Goal: Communication & Community: Share content

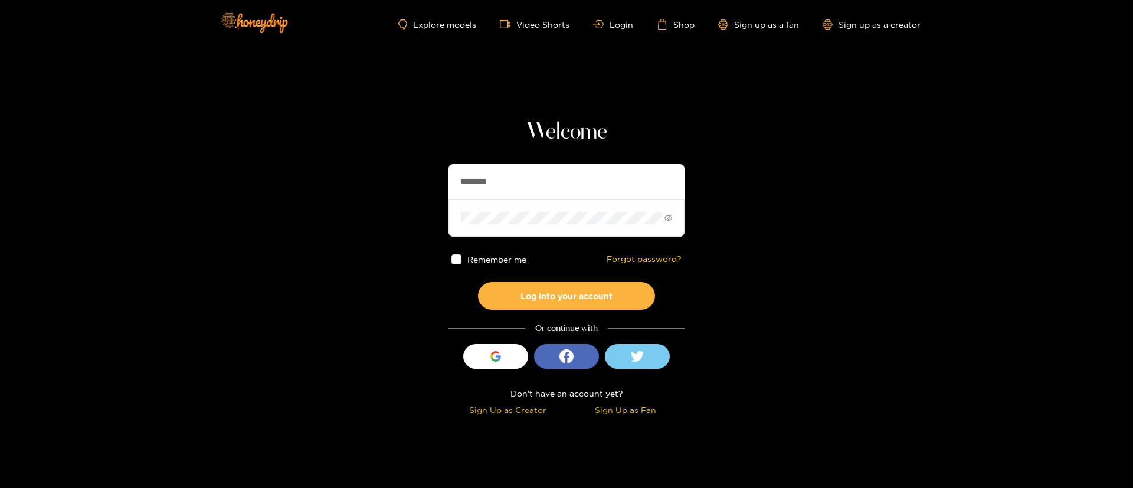
click at [561, 177] on input "*********" at bounding box center [566, 181] width 236 height 35
paste input "text"
type input "********"
click at [605, 288] on button "Log into your account" at bounding box center [566, 296] width 177 height 28
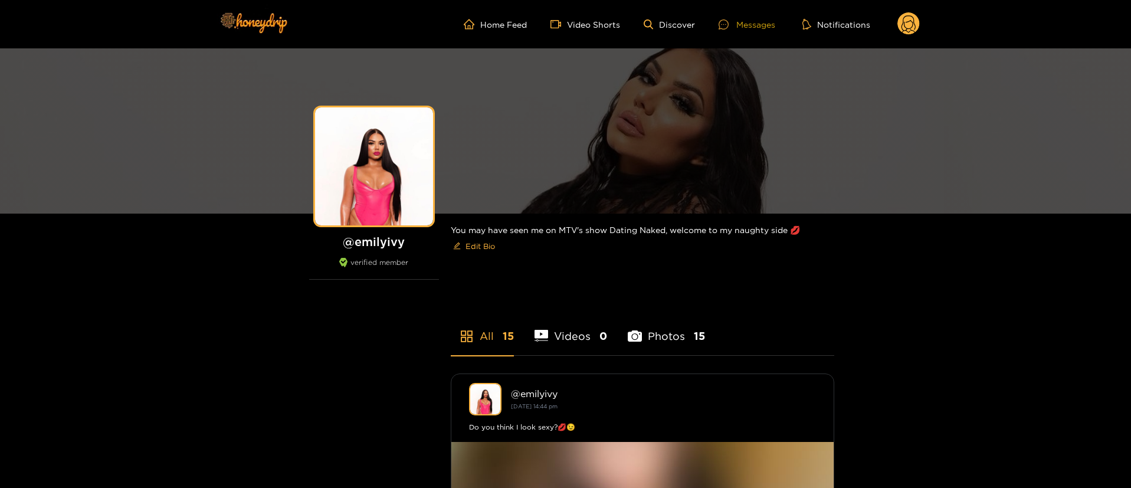
click at [754, 24] on div "Messages" at bounding box center [747, 25] width 57 height 14
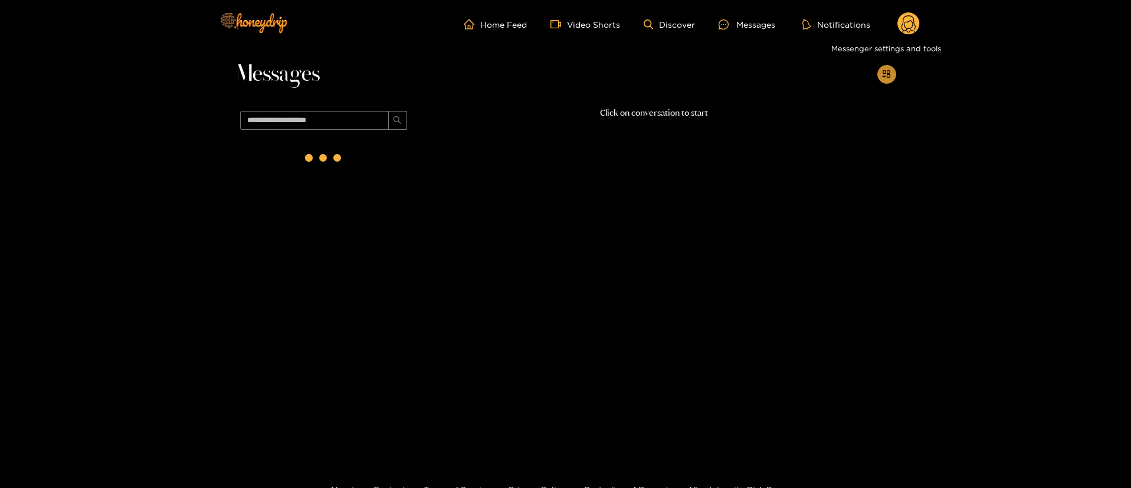
click at [892, 70] on button "button" at bounding box center [887, 74] width 19 height 19
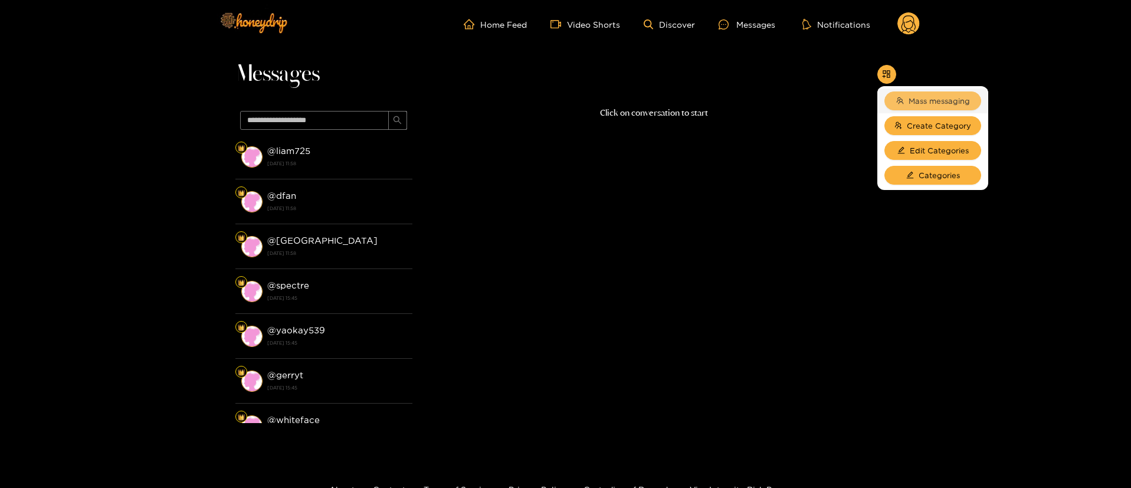
click at [922, 91] on button "Mass messaging" at bounding box center [933, 100] width 97 height 19
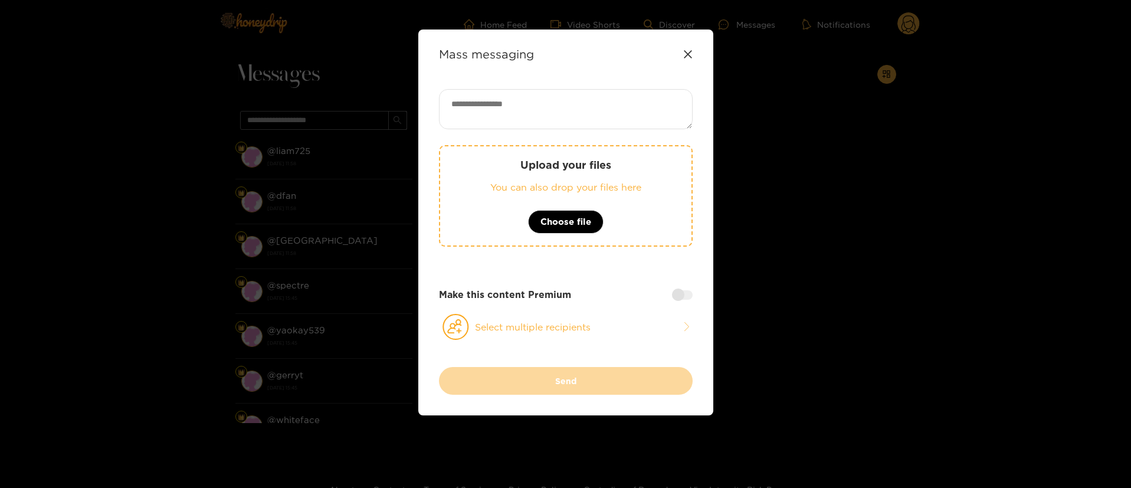
click at [692, 52] on icon at bounding box center [687, 54] width 9 height 9
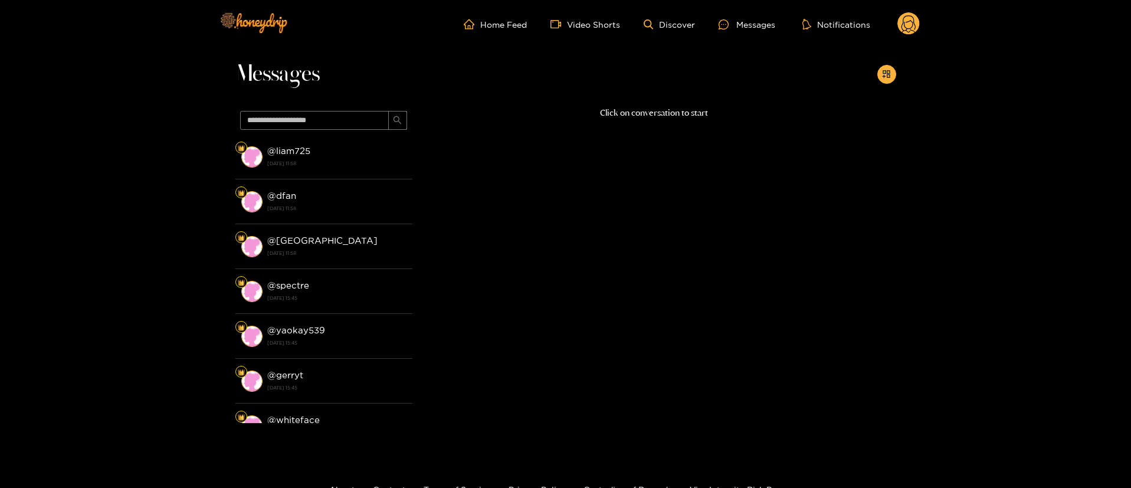
click at [906, 16] on icon at bounding box center [909, 25] width 14 height 21
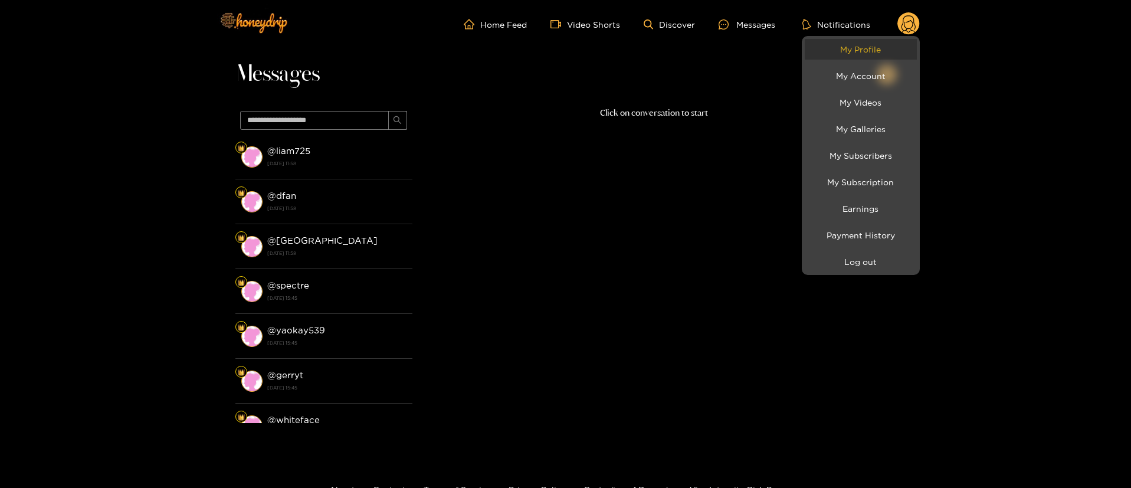
click at [885, 47] on link "My Profile" at bounding box center [861, 49] width 112 height 21
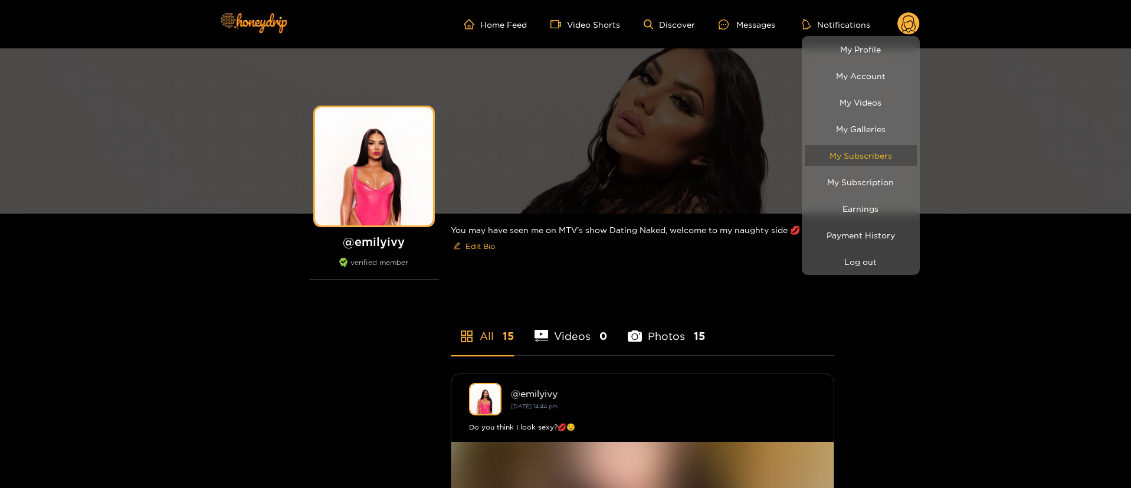
click at [880, 155] on link "My Subscribers" at bounding box center [861, 155] width 112 height 21
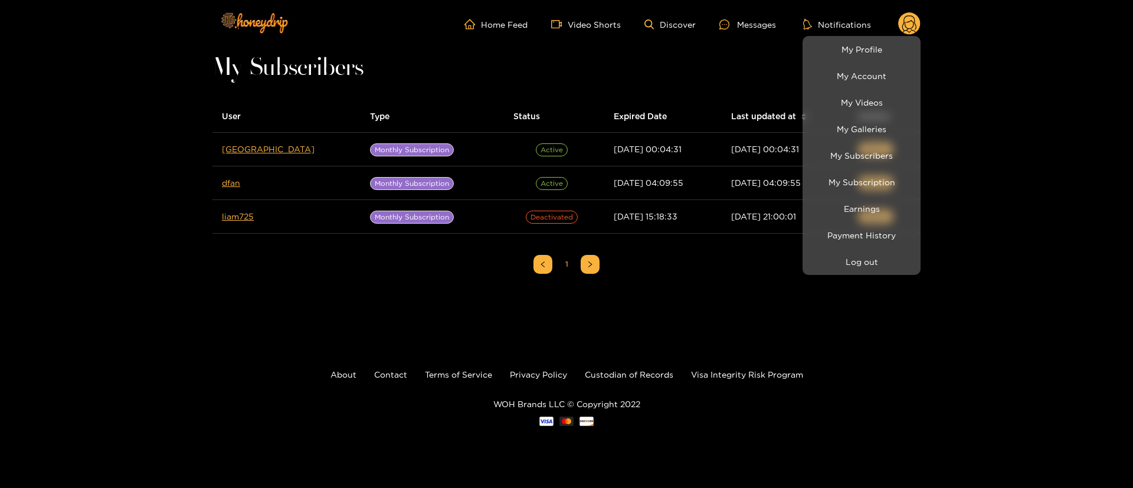
drag, startPoint x: 237, startPoint y: 153, endPoint x: 232, endPoint y: 150, distance: 6.1
drag, startPoint x: 232, startPoint y: 150, endPoint x: 192, endPoint y: 197, distance: 61.5
click at [136, 239] on div at bounding box center [566, 244] width 1133 height 488
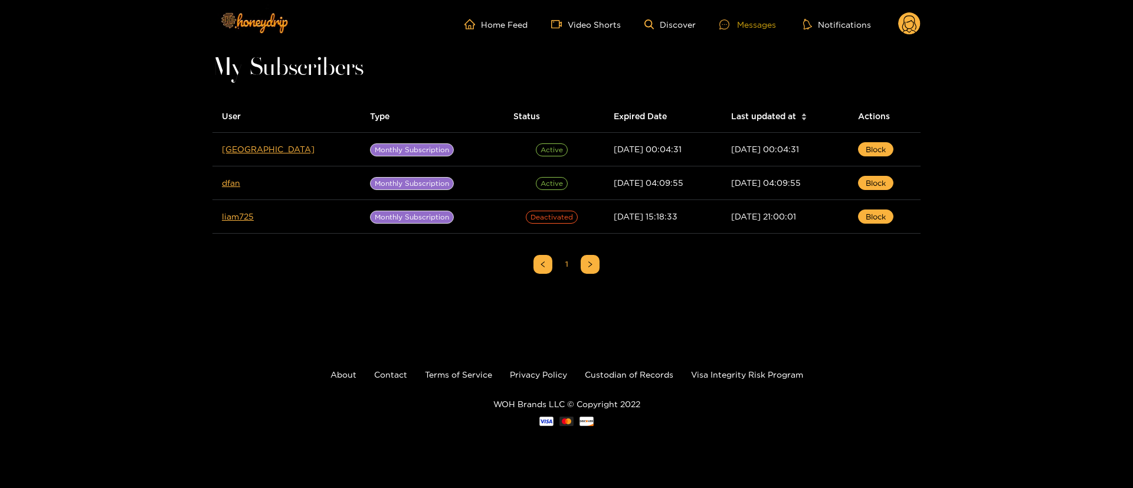
click at [754, 21] on div "Messages" at bounding box center [747, 25] width 57 height 14
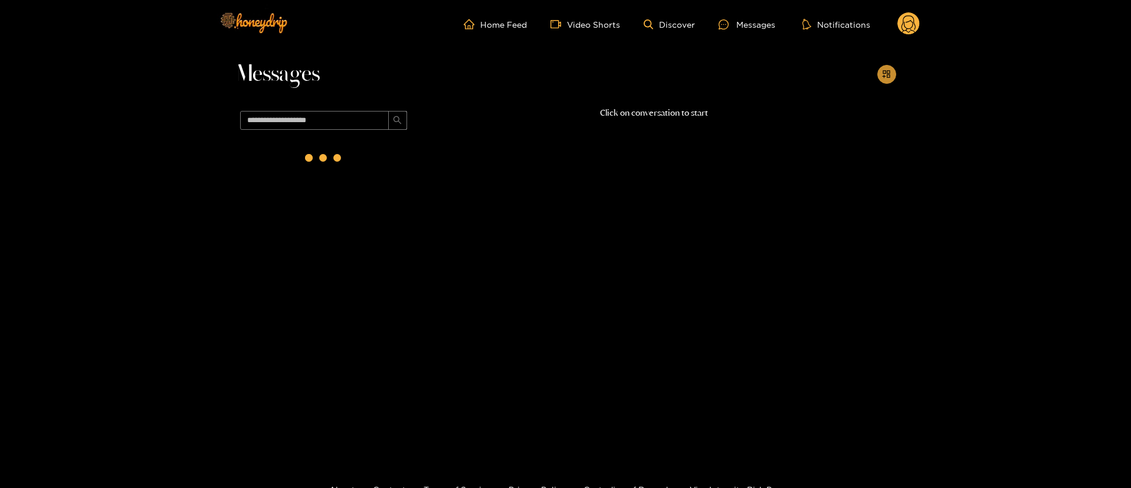
click at [883, 71] on icon "appstore-add" at bounding box center [887, 74] width 8 height 8
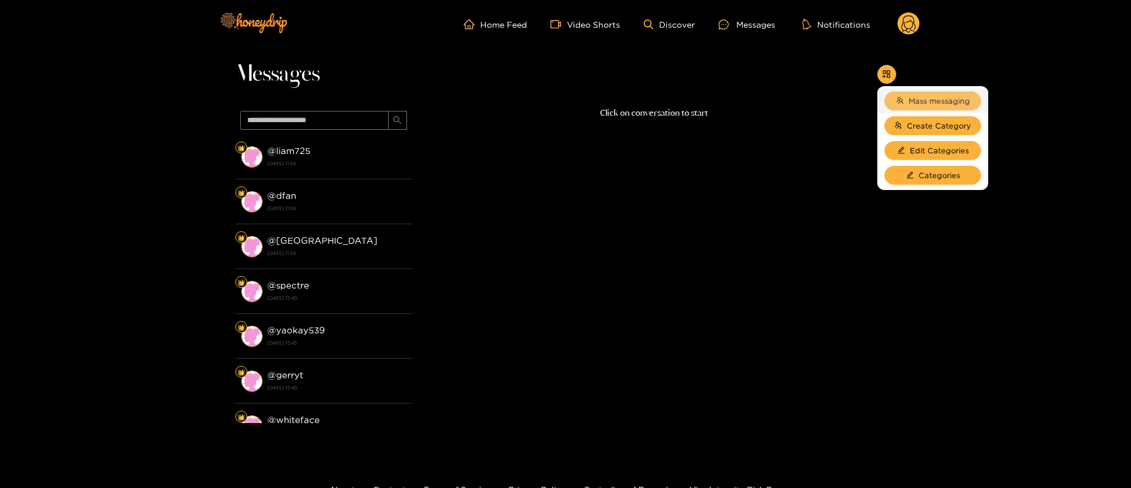
click at [928, 98] on span "Mass messaging" at bounding box center [939, 101] width 61 height 12
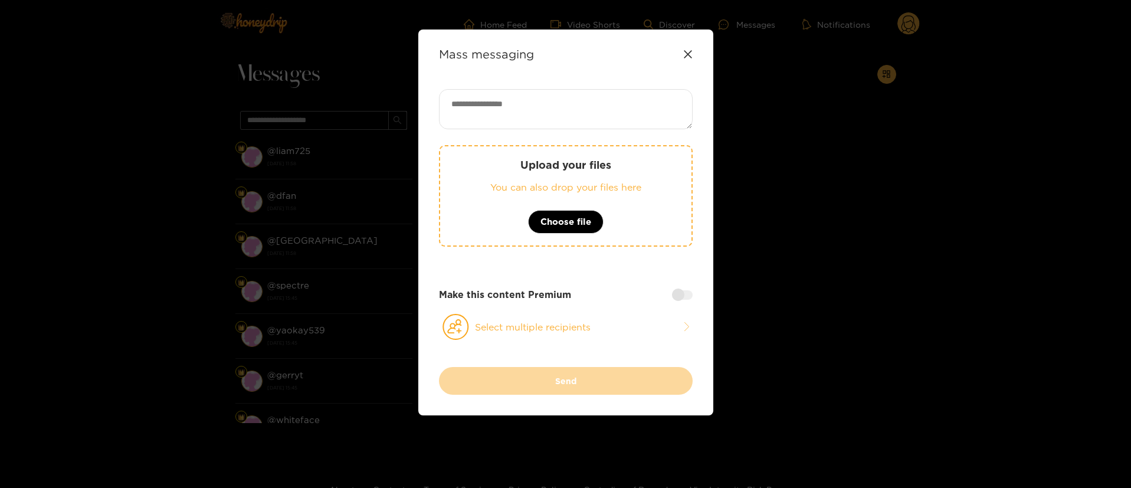
click at [561, 114] on textarea at bounding box center [566, 109] width 254 height 40
paste textarea "**********"
click at [592, 103] on textarea "**********" at bounding box center [566, 109] width 254 height 40
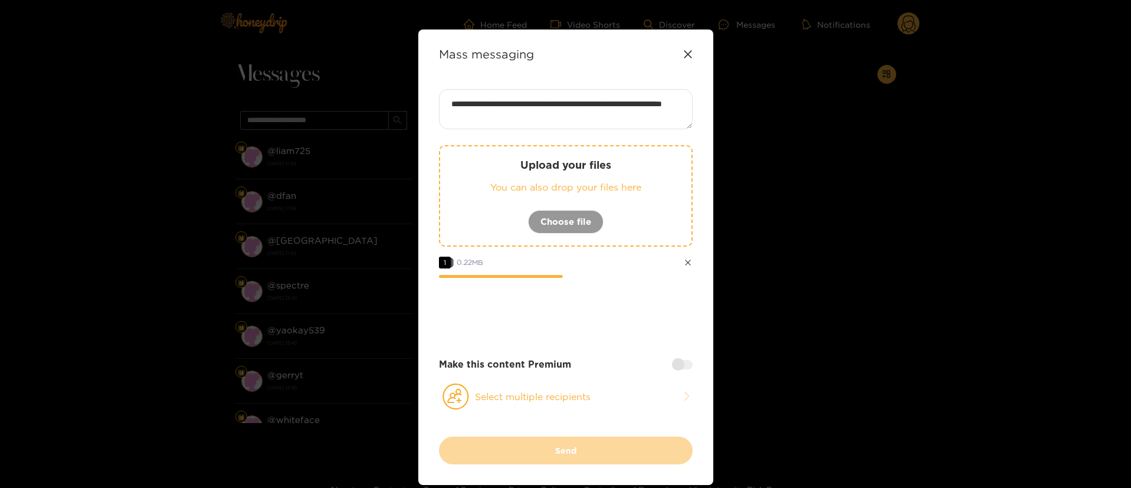
drag, startPoint x: 571, startPoint y: 387, endPoint x: 565, endPoint y: 365, distance: 23.0
click at [571, 387] on button "Select multiple recipients" at bounding box center [566, 396] width 254 height 27
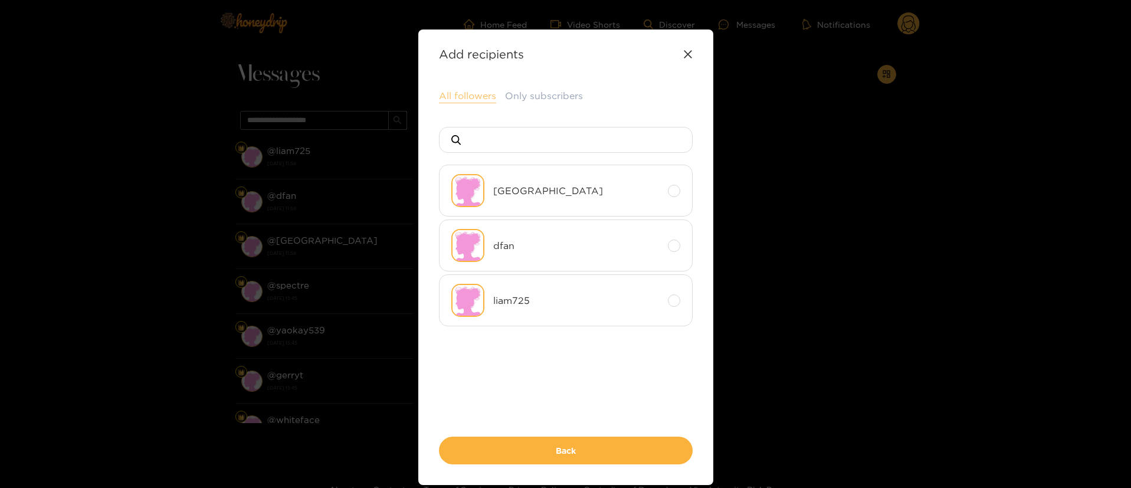
click at [469, 96] on button "All followers" at bounding box center [467, 96] width 57 height 14
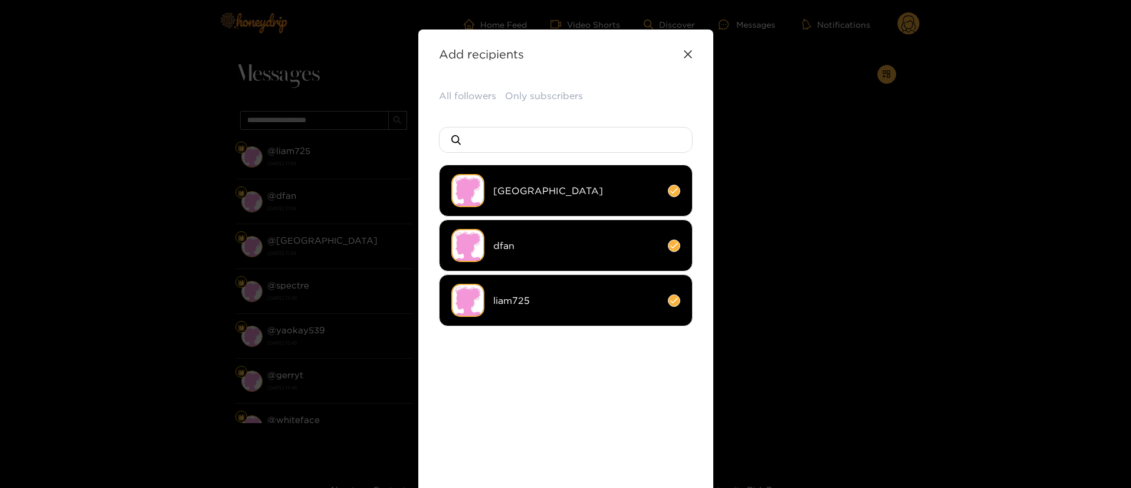
drag, startPoint x: 562, startPoint y: 391, endPoint x: 582, endPoint y: 379, distance: 23.5
click at [575, 385] on ul "delft dfan liam725" at bounding box center [566, 283] width 254 height 236
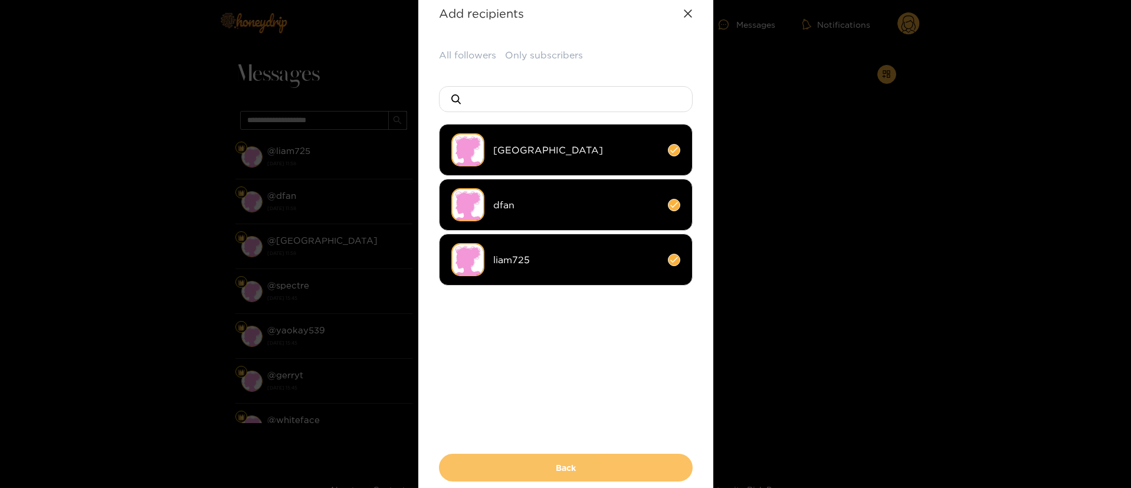
scroll to position [73, 0]
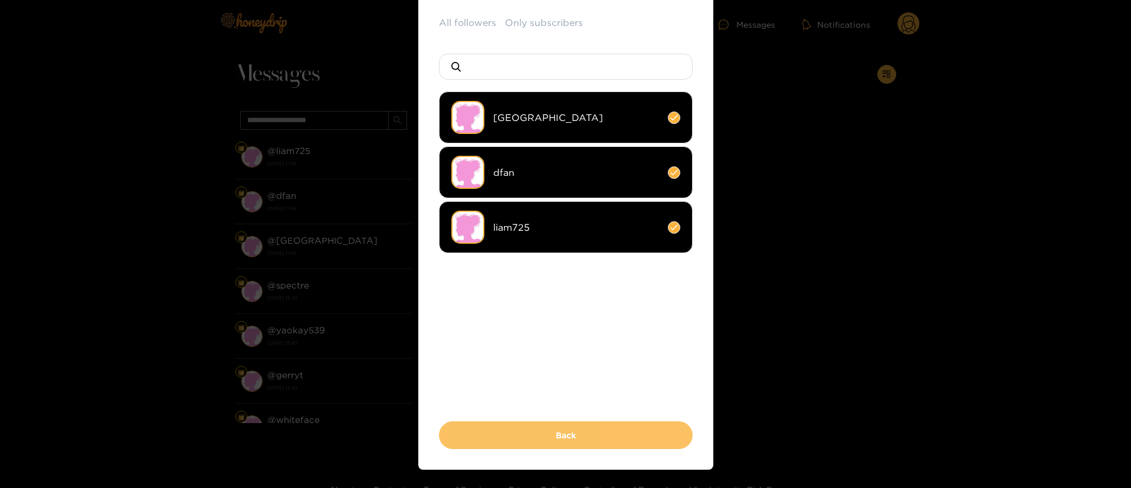
click at [602, 421] on button "Back" at bounding box center [566, 435] width 254 height 28
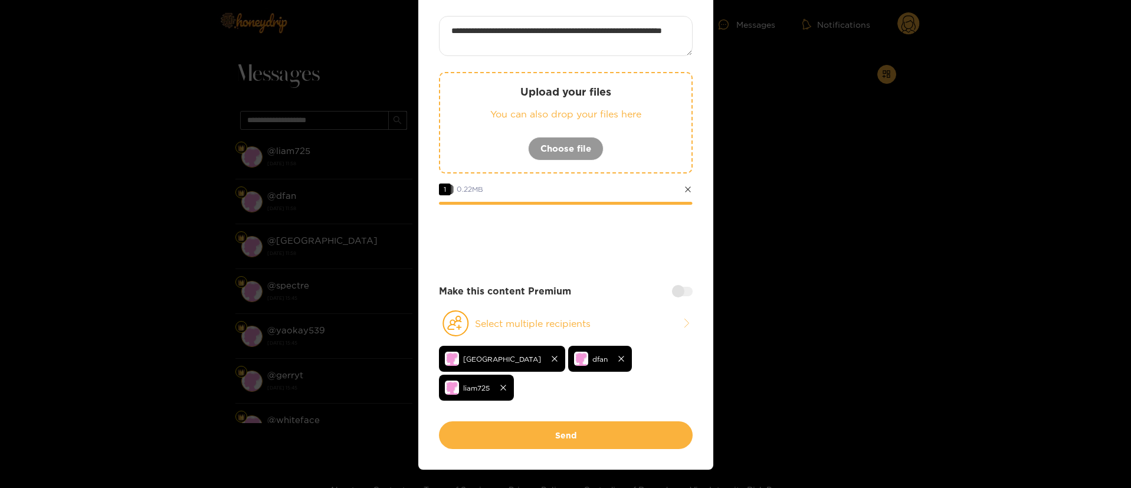
click at [584, 25] on textarea "**********" at bounding box center [566, 36] width 254 height 40
type textarea "**********"
click at [650, 268] on div "**********" at bounding box center [566, 218] width 254 height 405
click at [684, 289] on div at bounding box center [682, 291] width 21 height 9
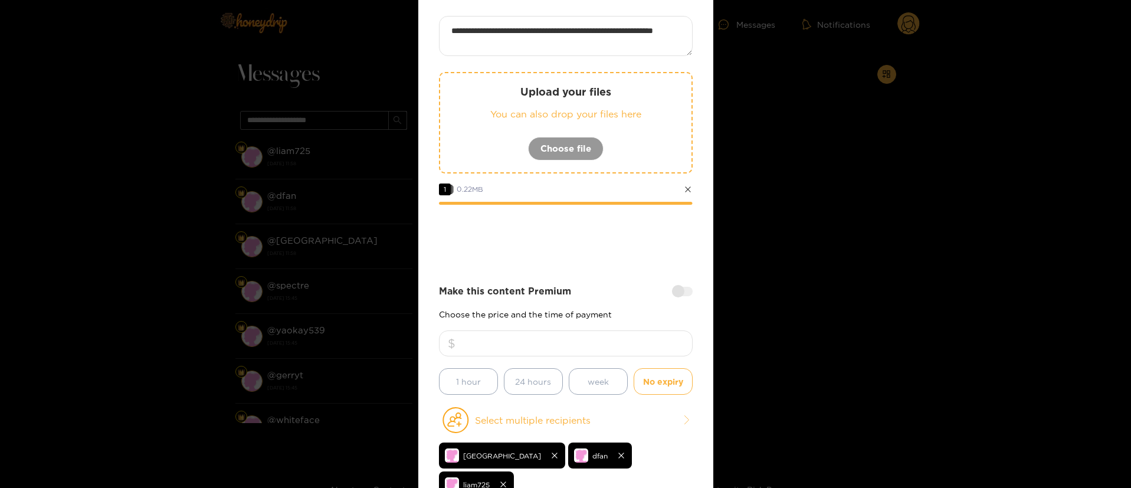
click at [621, 342] on input "number" at bounding box center [566, 343] width 254 height 26
type input "**"
click at [575, 228] on div at bounding box center [566, 237] width 254 height 47
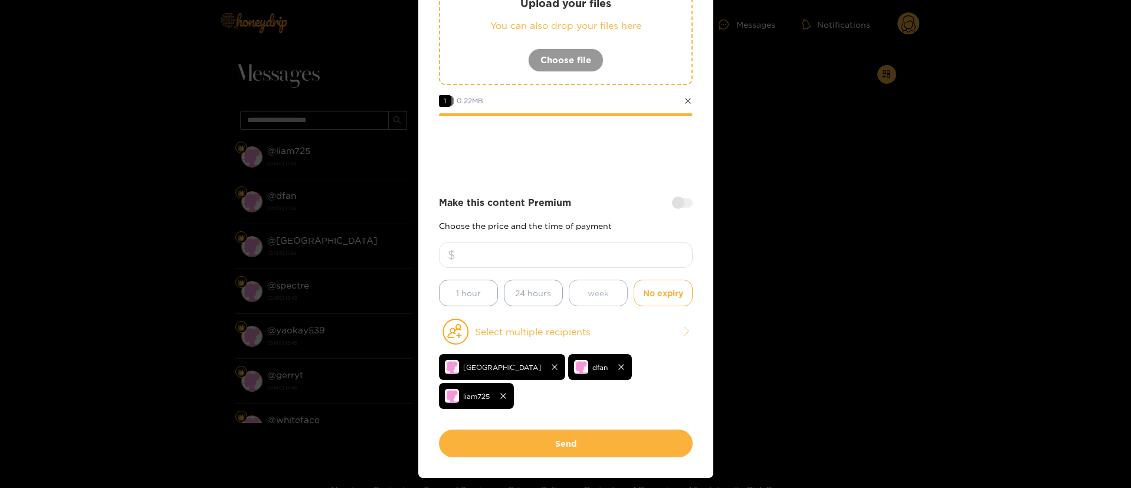
scroll to position [170, 0]
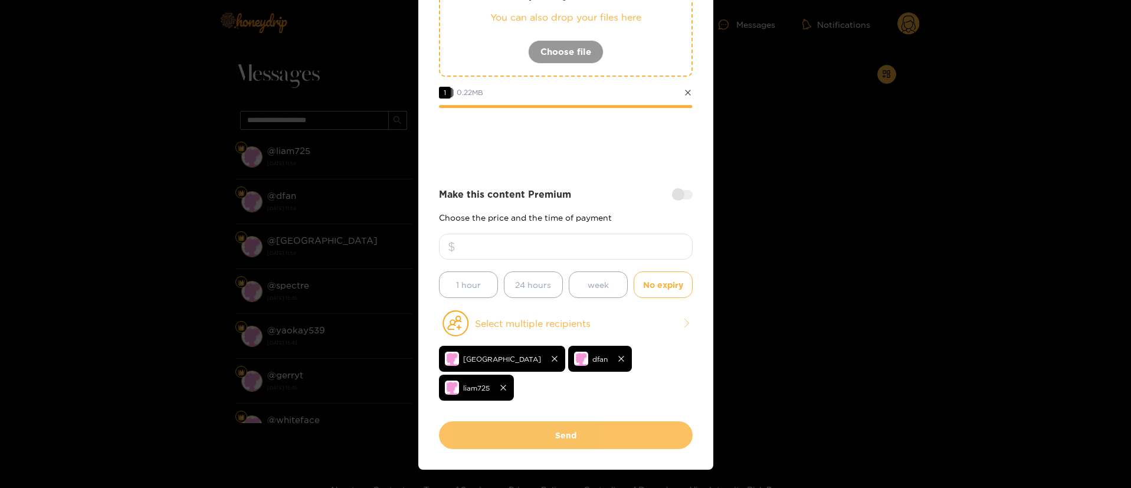
click at [580, 421] on button "Send" at bounding box center [566, 435] width 254 height 28
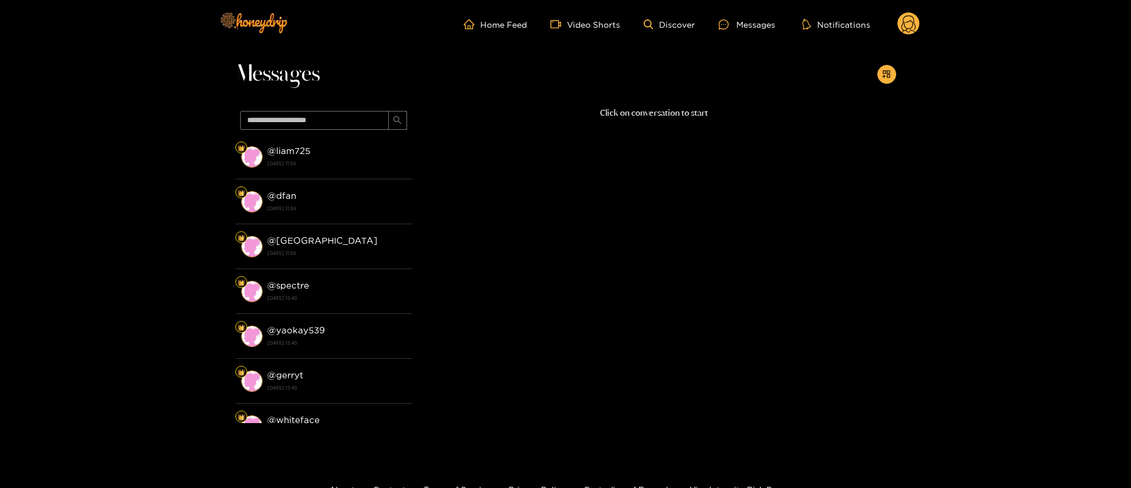
scroll to position [71, 0]
click at [917, 14] on icon at bounding box center [909, 24] width 22 height 24
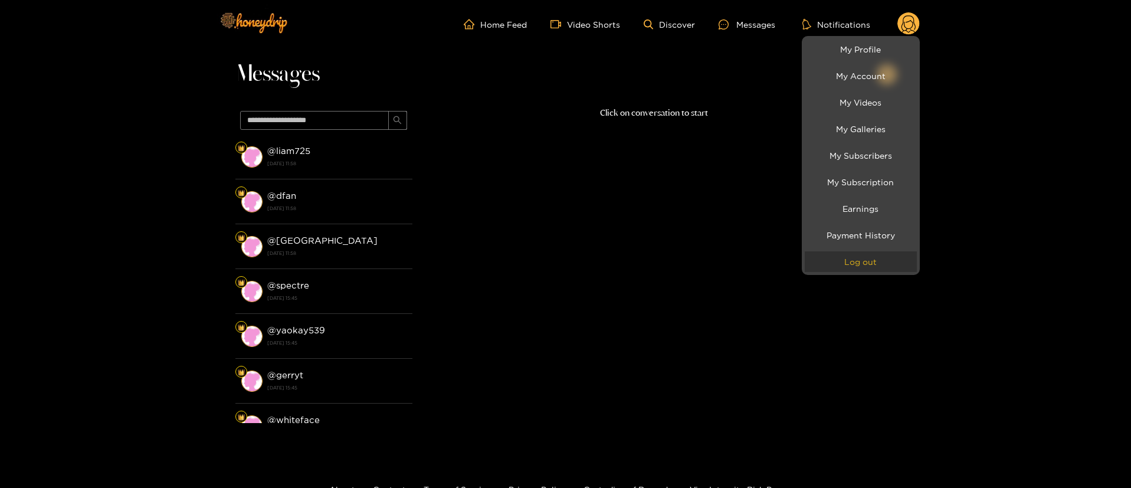
click at [829, 261] on button "Log out" at bounding box center [861, 261] width 112 height 21
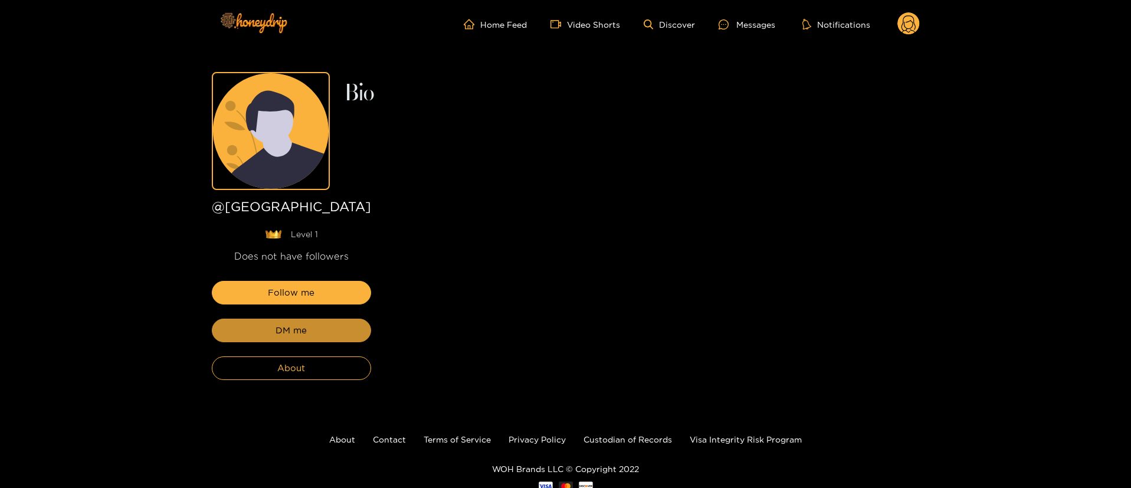
click at [285, 336] on span "DM me" at bounding box center [291, 330] width 31 height 14
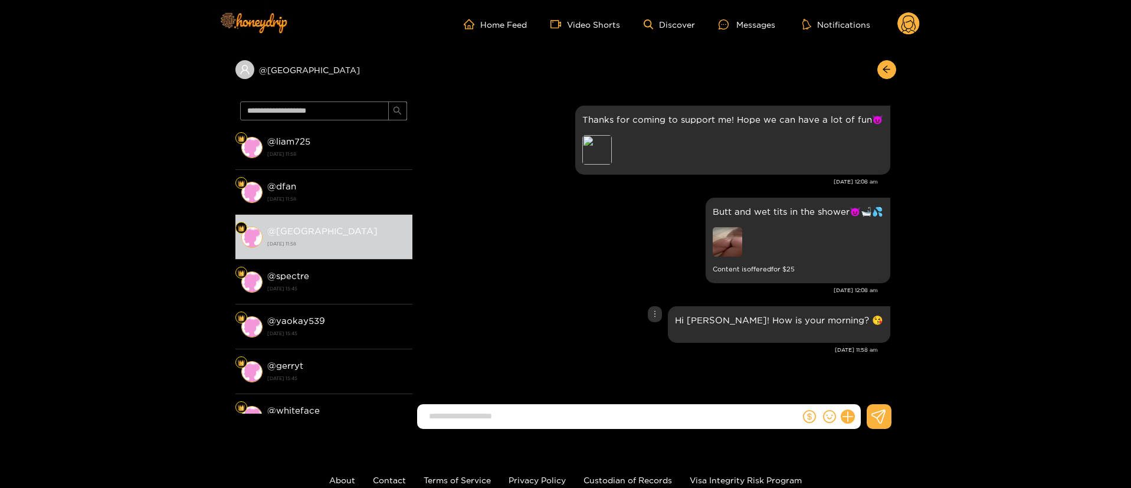
click at [567, 312] on div "Hi [PERSON_NAME]! How is your morning? 😘" at bounding box center [654, 324] width 472 height 42
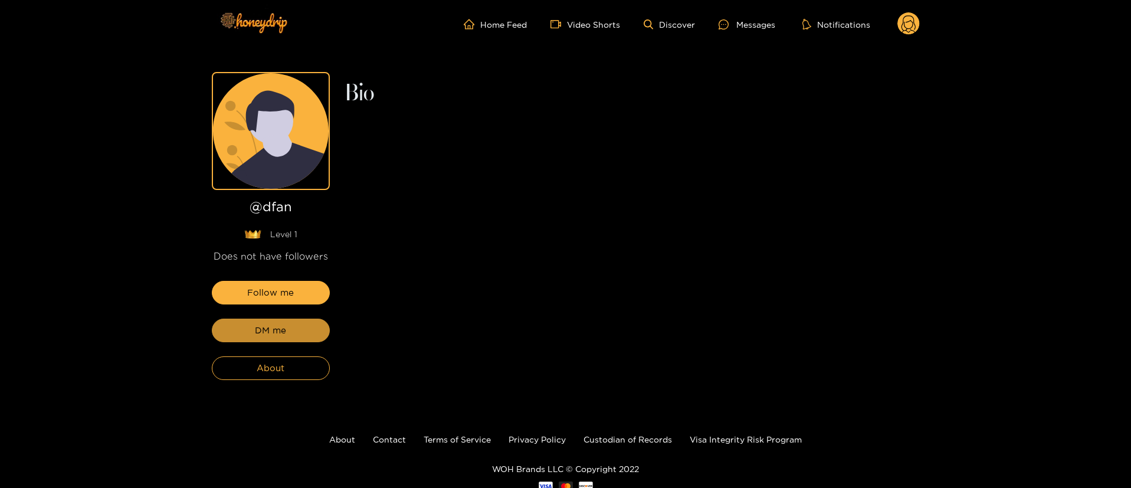
click at [285, 336] on span "DM me" at bounding box center [270, 330] width 31 height 14
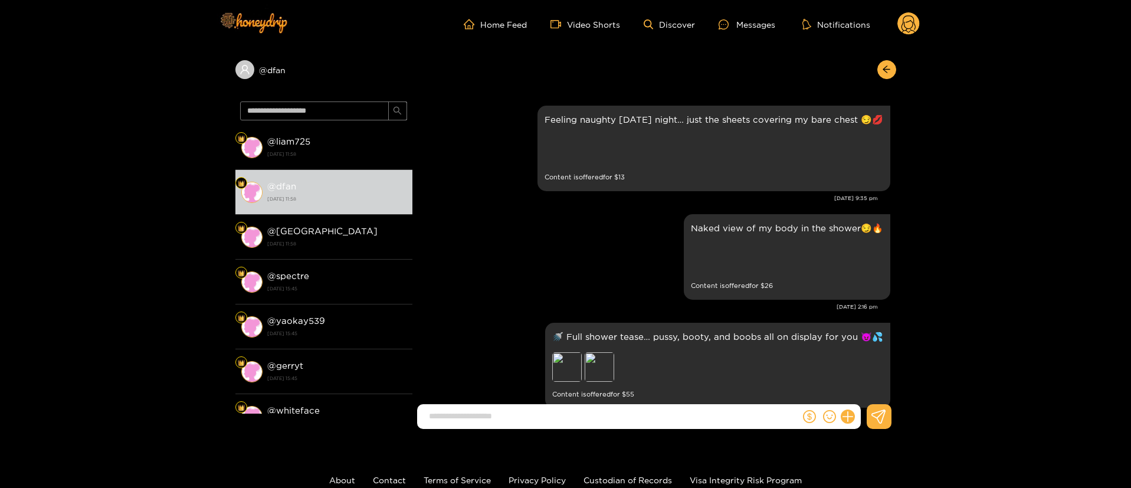
scroll to position [2318, 0]
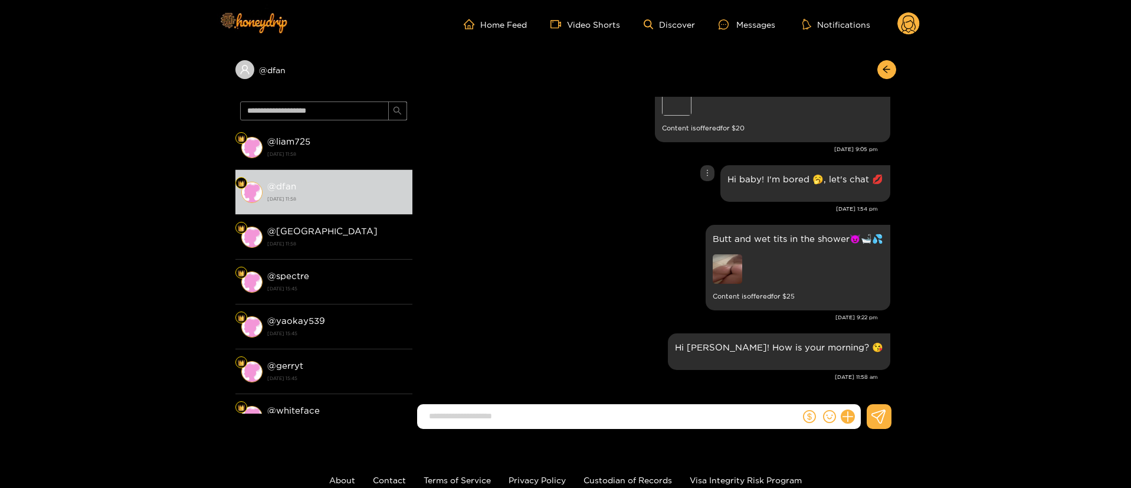
click at [539, 191] on div "Hi baby! I'm bored 🥱, let's chat 💋" at bounding box center [654, 183] width 472 height 42
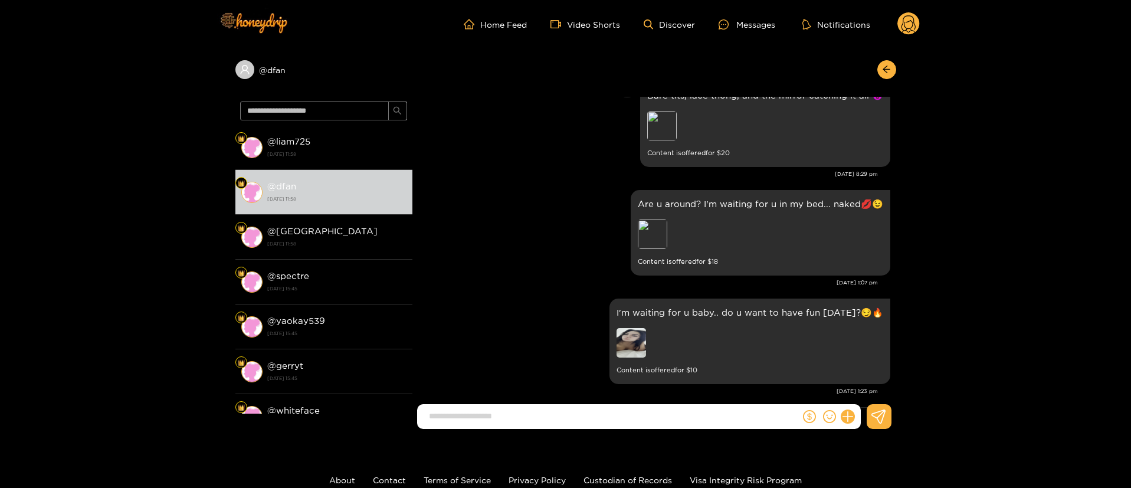
scroll to position [2476, 0]
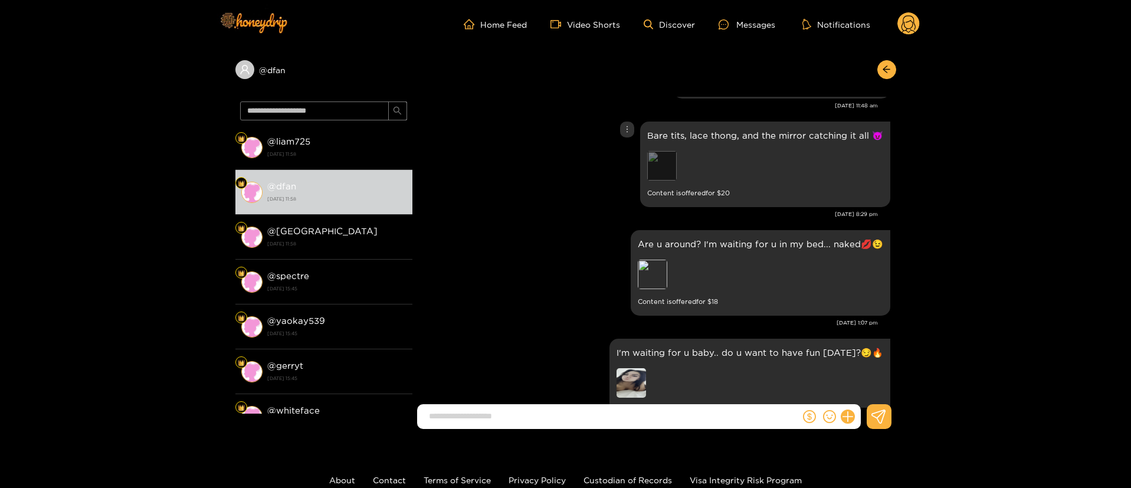
click at [660, 169] on div "Preview" at bounding box center [662, 166] width 30 height 30
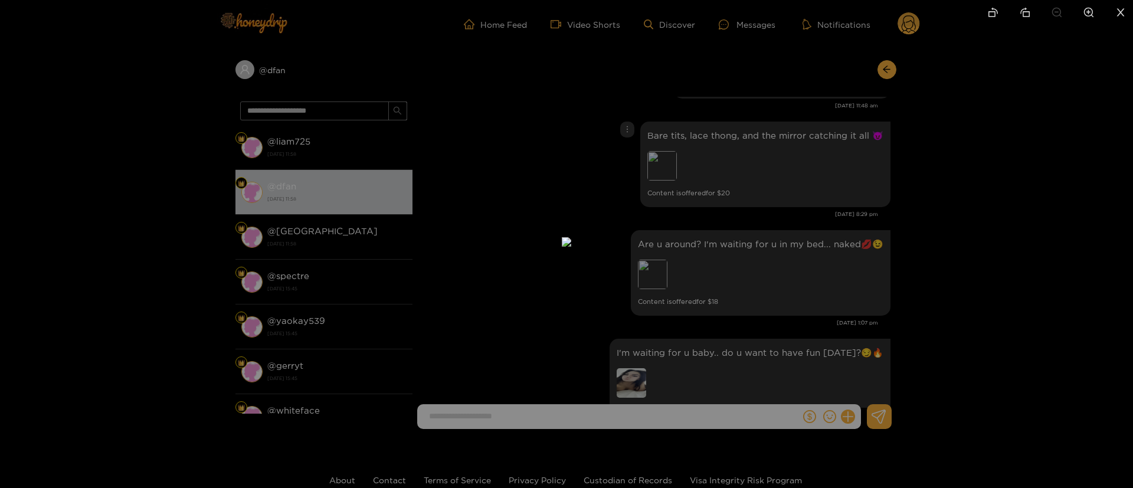
click at [857, 194] on div at bounding box center [566, 244] width 1133 height 488
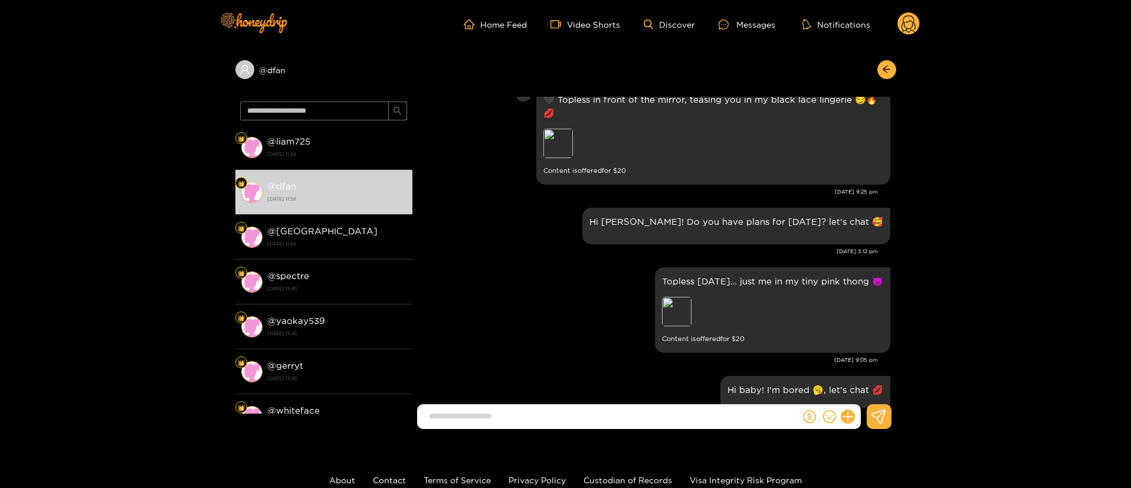
scroll to position [2830, 0]
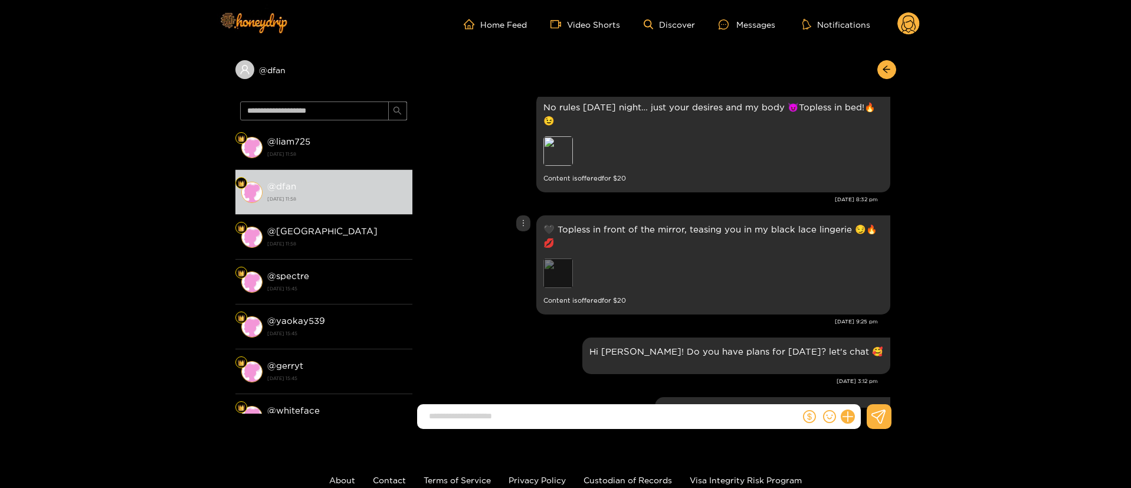
click at [557, 288] on div "Preview" at bounding box center [559, 273] width 30 height 30
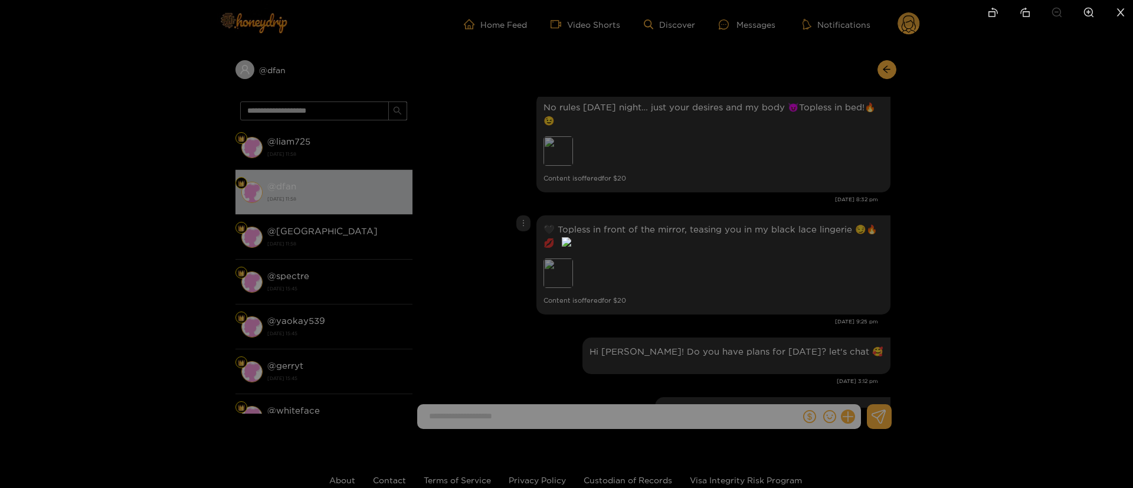
click at [903, 185] on div at bounding box center [566, 244] width 1133 height 488
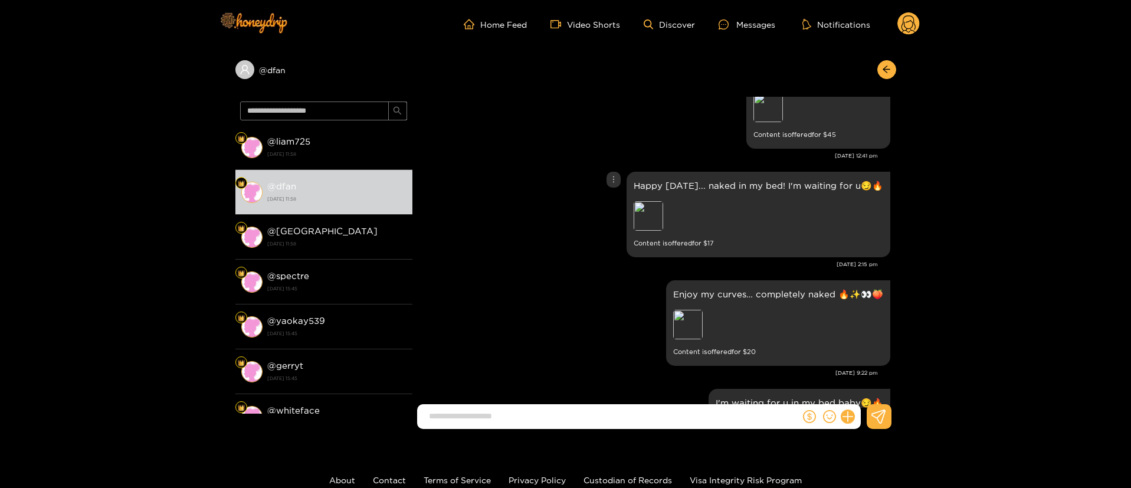
scroll to position [1856, 0]
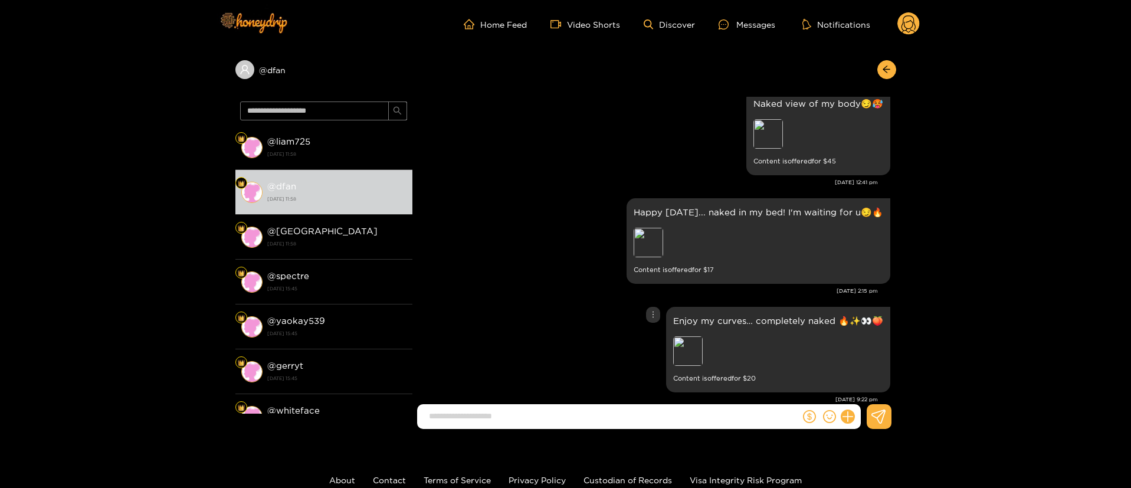
click at [580, 341] on div "Enjoy my curves… completely naked 🔥✨👀🍑 Preview Content is offered for $ 20" at bounding box center [654, 349] width 472 height 91
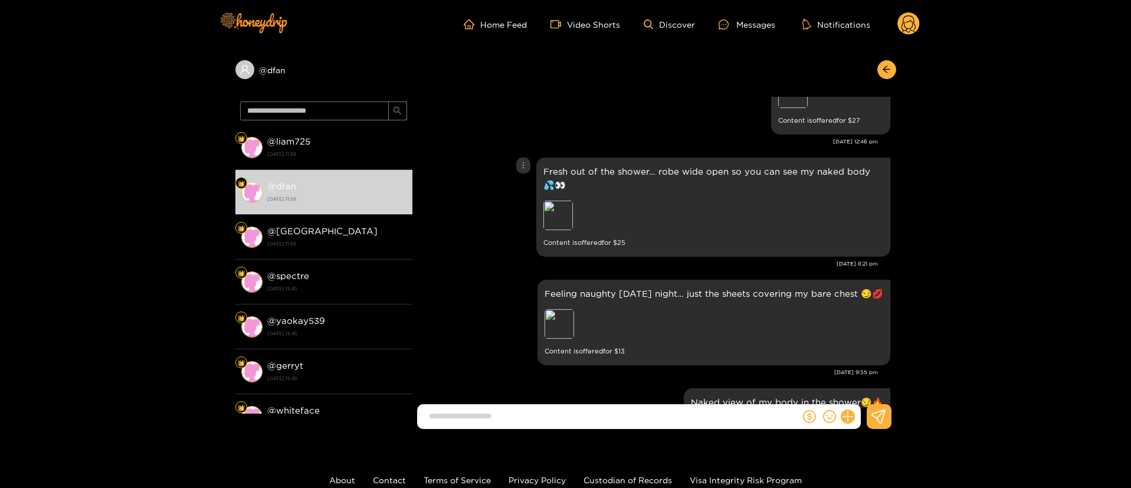
scroll to position [617, 0]
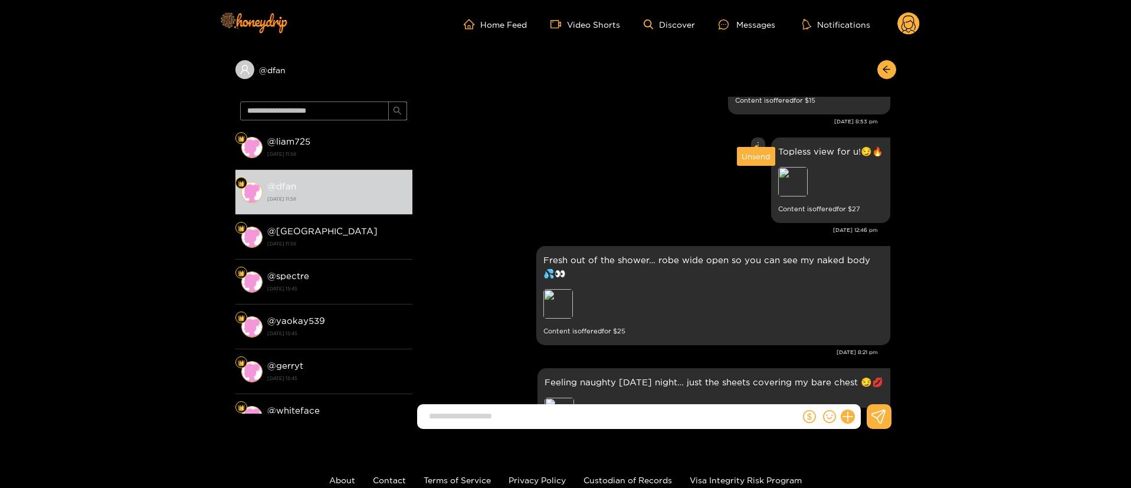
click at [759, 138] on div at bounding box center [758, 146] width 14 height 16
click at [758, 151] on div "Unsend" at bounding box center [756, 156] width 29 height 12
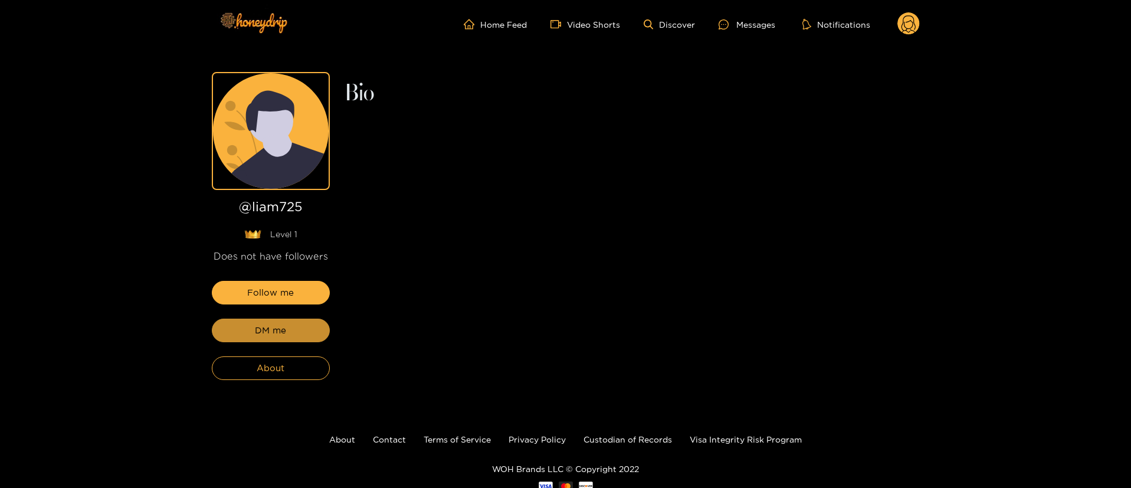
click at [285, 336] on span "DM me" at bounding box center [270, 330] width 31 height 14
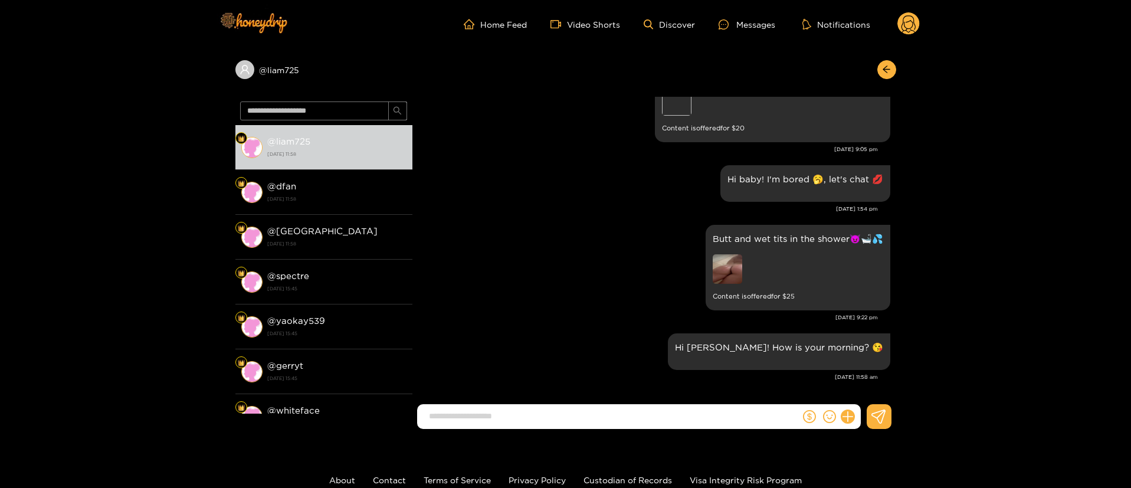
click at [568, 142] on div "Topless [DATE]… just me in my tiny pink thong 😈 Preview Content is offered for …" at bounding box center [654, 99] width 472 height 91
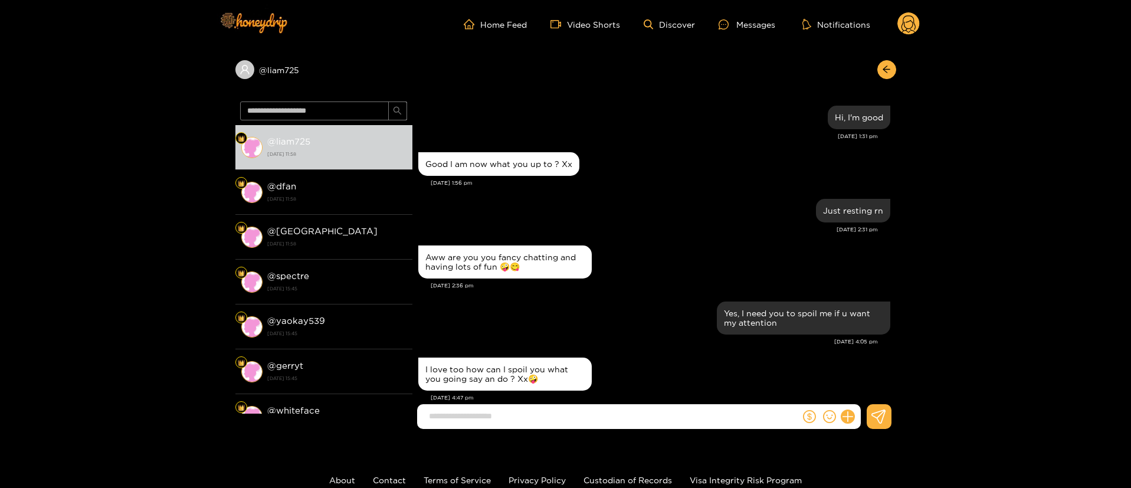
click at [682, 194] on div "Good I am now what you up to ? Xx [DATE] 1:56 pm" at bounding box center [654, 172] width 472 height 47
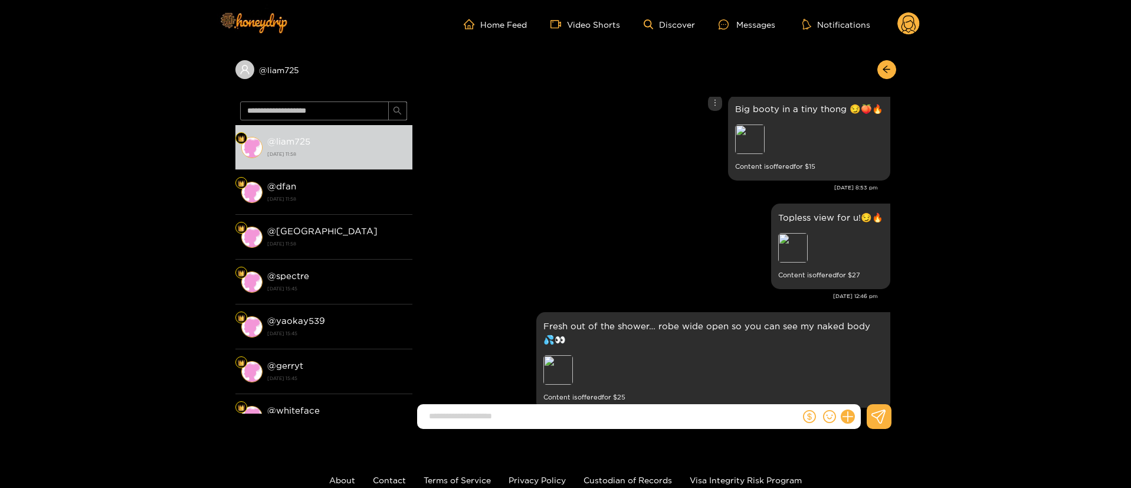
scroll to position [974, 0]
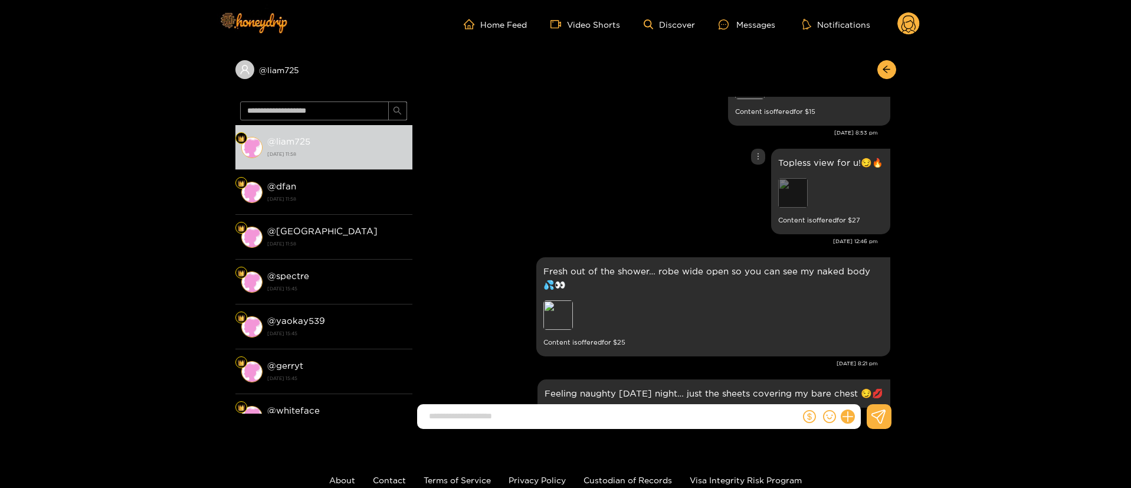
click at [787, 184] on div "Preview" at bounding box center [793, 193] width 30 height 30
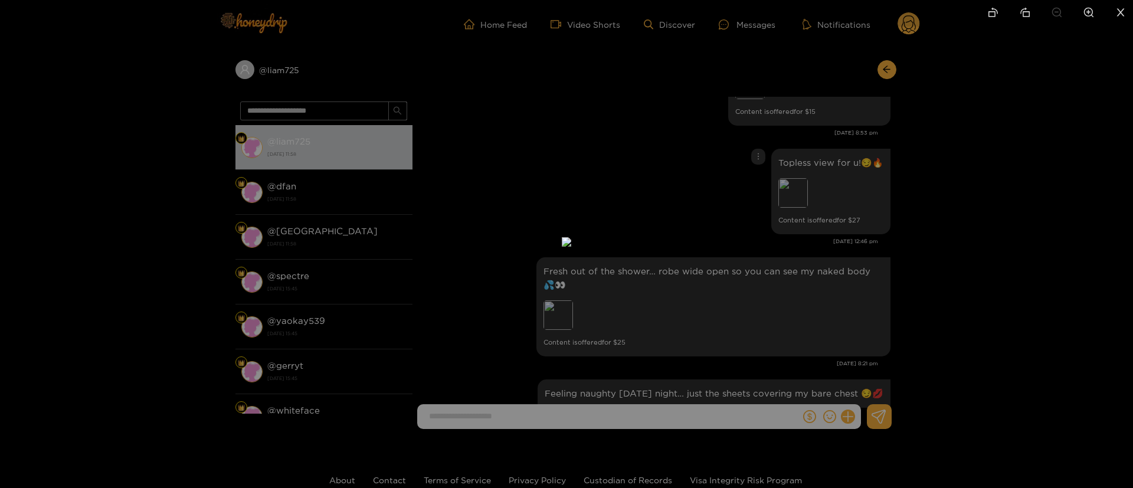
click at [880, 208] on div at bounding box center [566, 244] width 1133 height 488
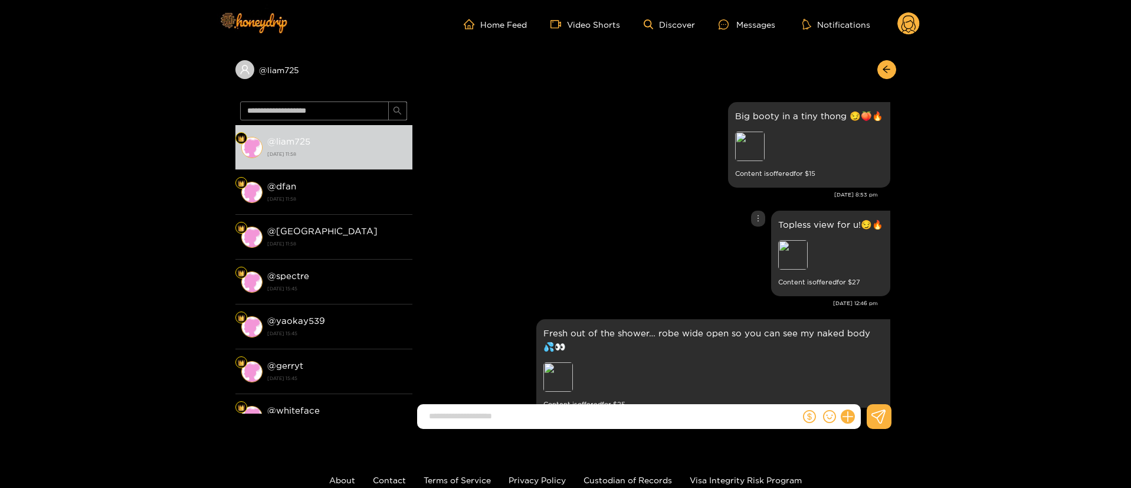
scroll to position [885, 0]
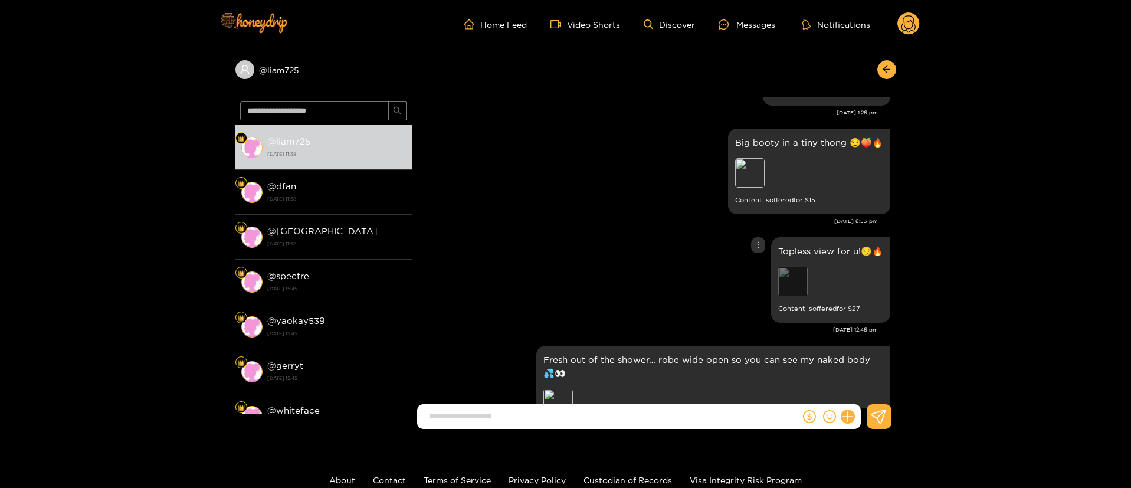
click at [795, 277] on div "Preview" at bounding box center [793, 282] width 30 height 30
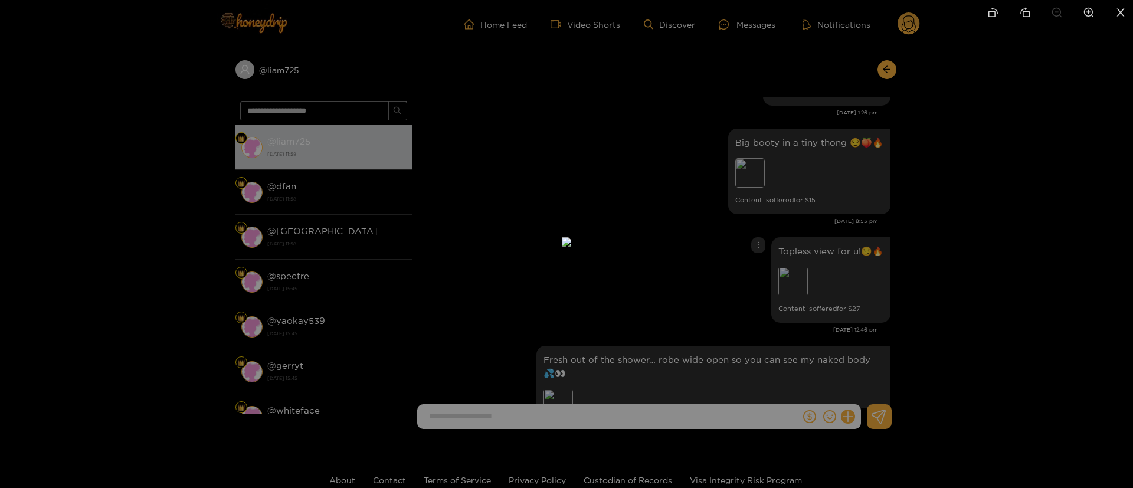
click at [904, 357] on div at bounding box center [566, 244] width 1133 height 488
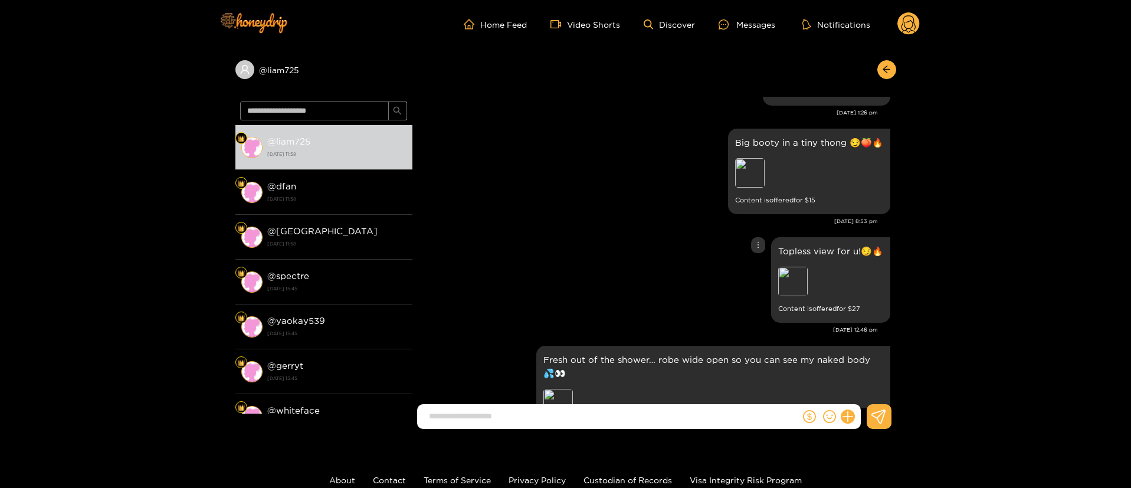
click at [683, 293] on div "Topless view for u!😏🔥 Preview Content is offered for $ 27" at bounding box center [654, 279] width 472 height 91
click at [755, 250] on div at bounding box center [758, 245] width 14 height 16
click at [752, 271] on div "Unsend" at bounding box center [756, 270] width 29 height 12
